Goal: Navigation & Orientation: Understand site structure

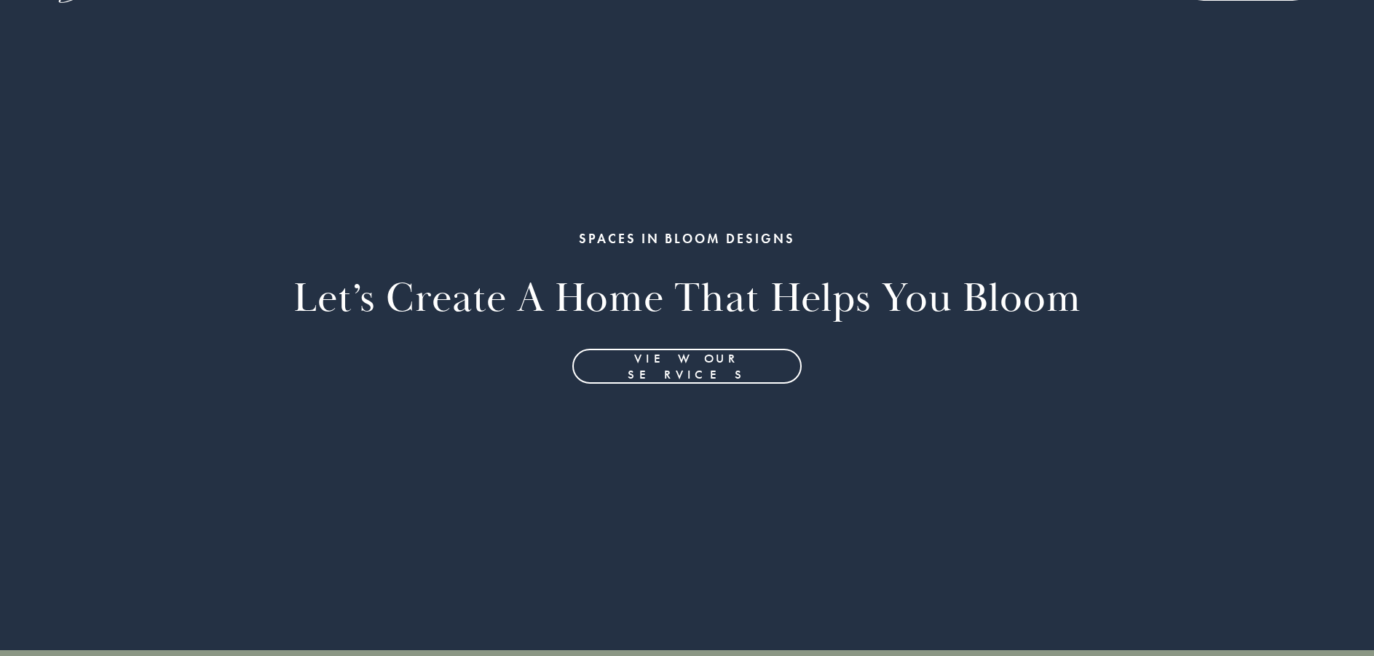
scroll to position [291, 0]
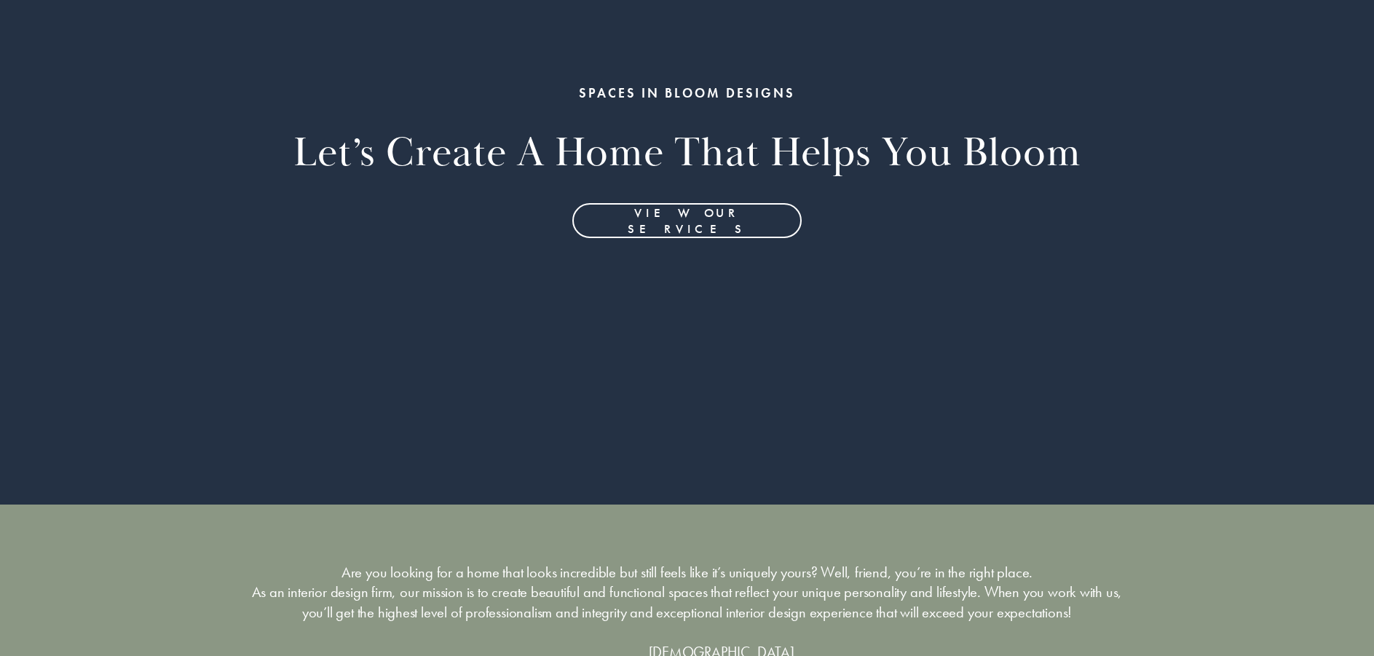
click at [729, 221] on link "View Our Services" at bounding box center [686, 220] width 229 height 35
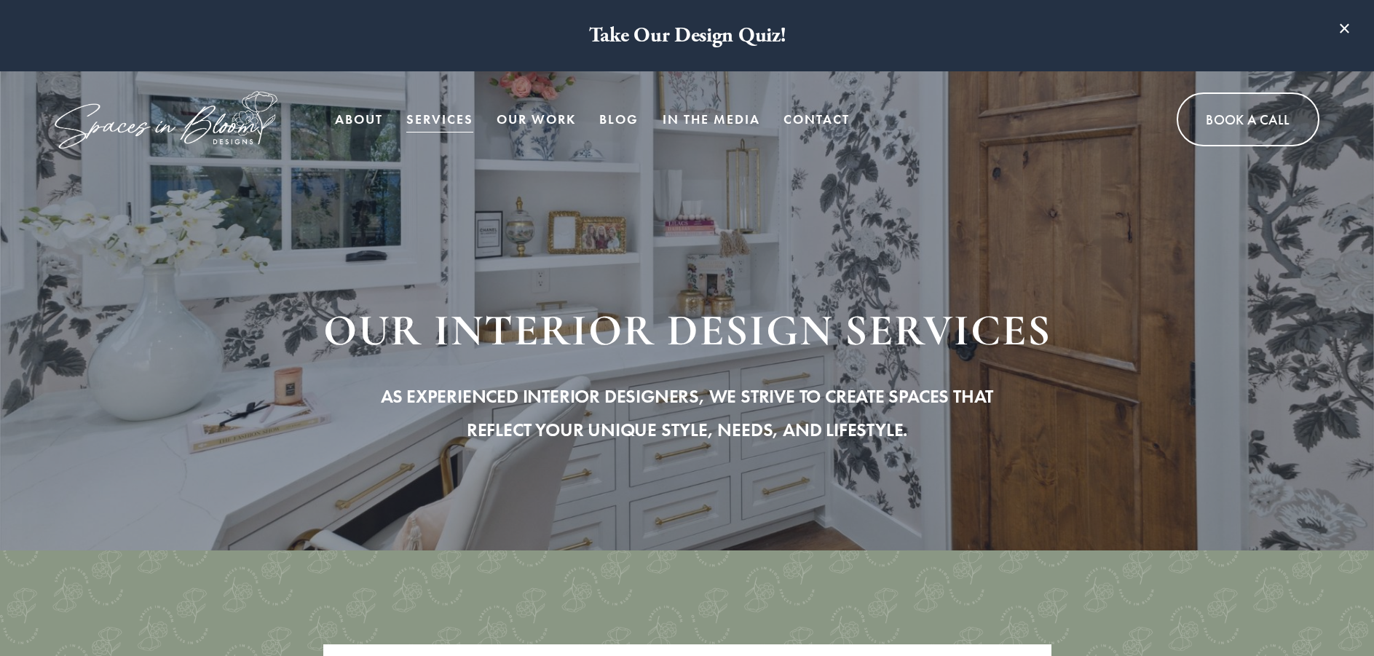
click at [356, 115] on link "About" at bounding box center [359, 119] width 48 height 29
